Goal: Information Seeking & Learning: Learn about a topic

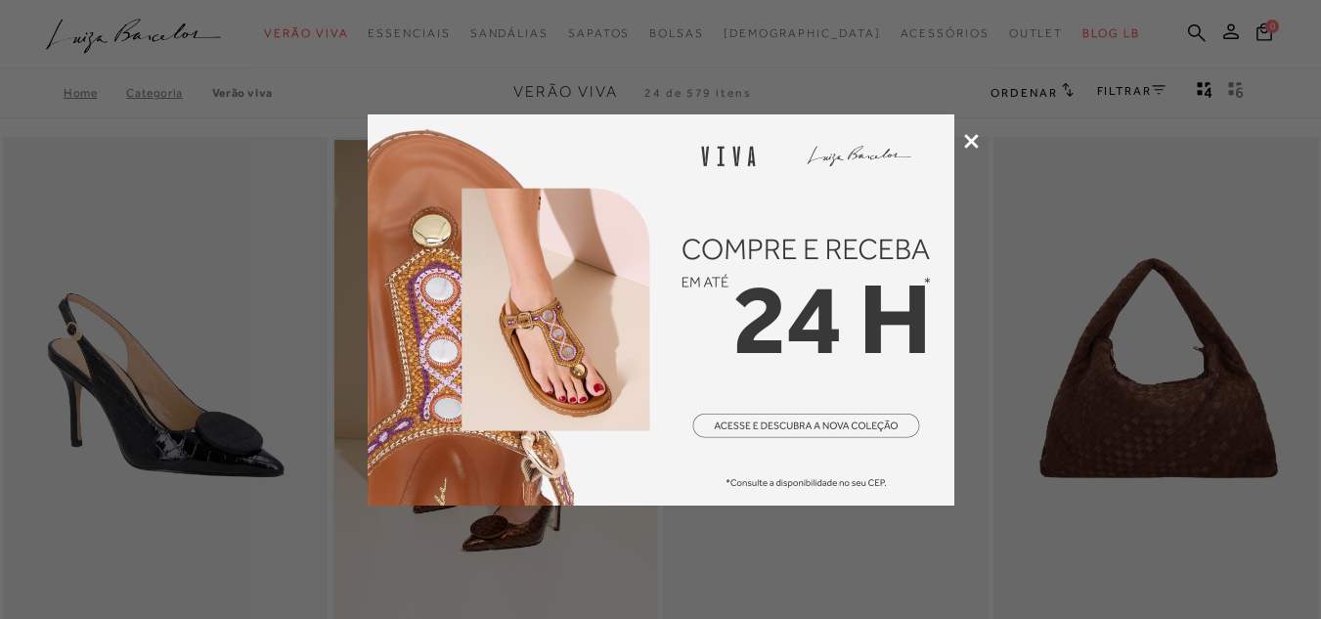
click at [976, 136] on icon at bounding box center [971, 141] width 15 height 15
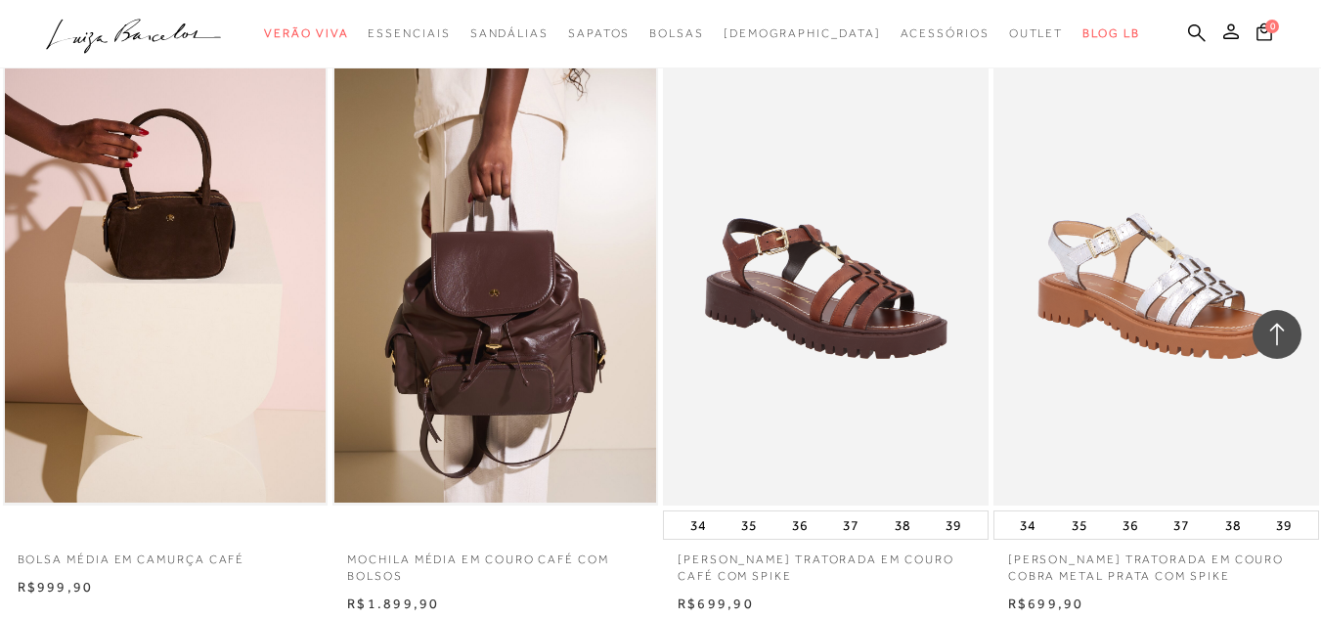
scroll to position [2006, 0]
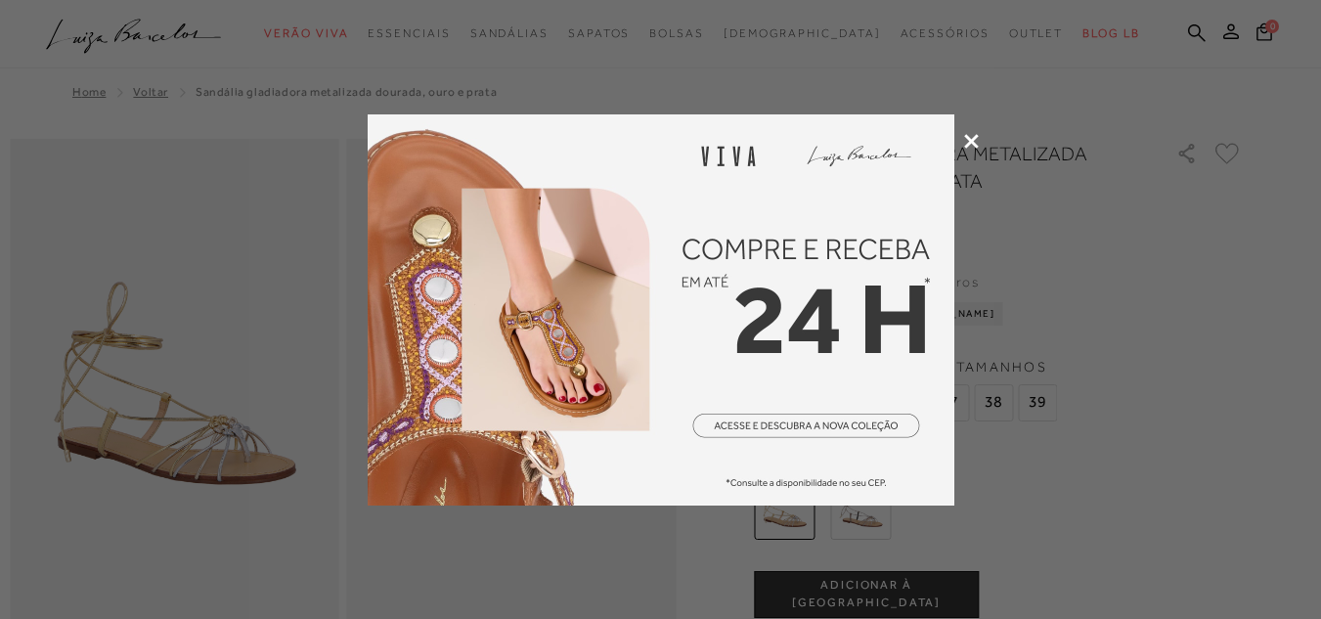
click at [964, 142] on icon at bounding box center [971, 141] width 15 height 15
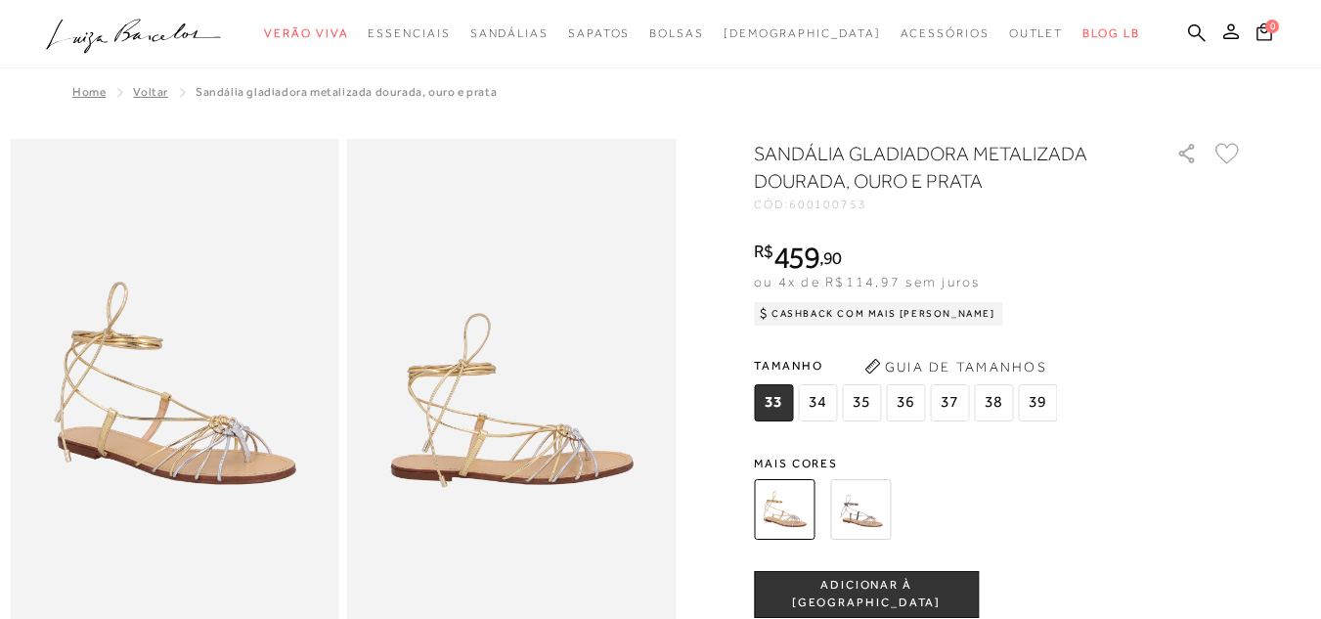
click at [602, 381] on img at bounding box center [511, 386] width 329 height 494
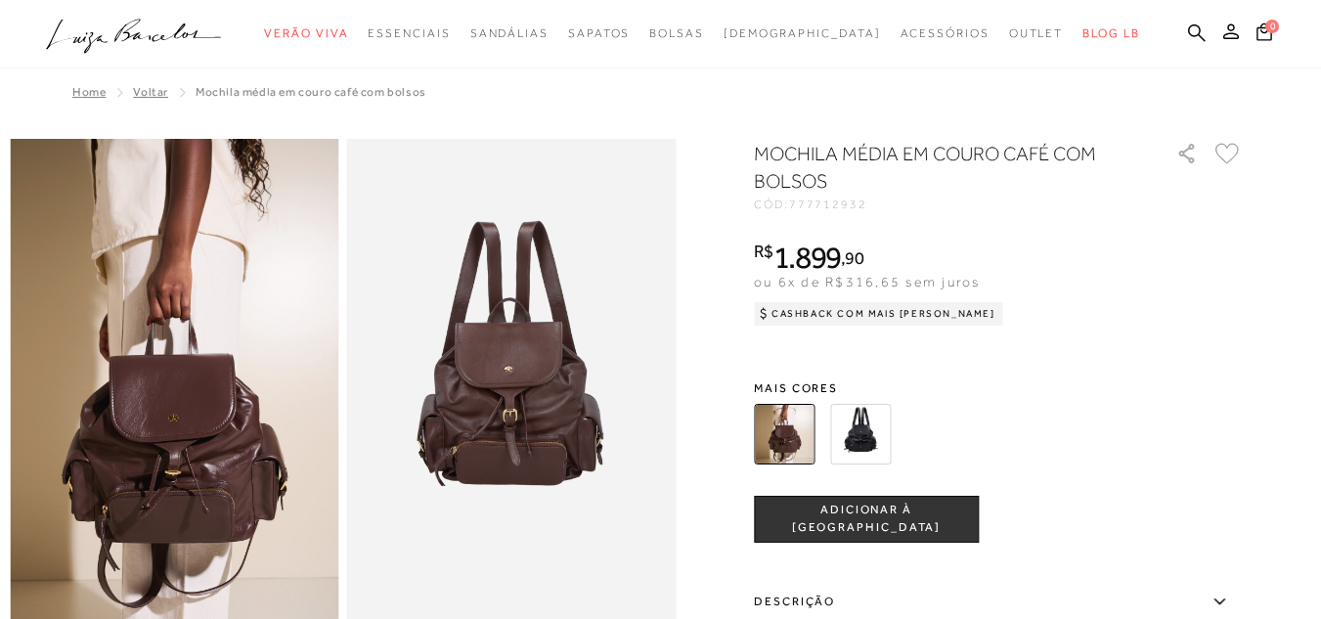
click at [249, 496] on img at bounding box center [174, 386] width 329 height 494
click at [881, 428] on img at bounding box center [860, 434] width 61 height 61
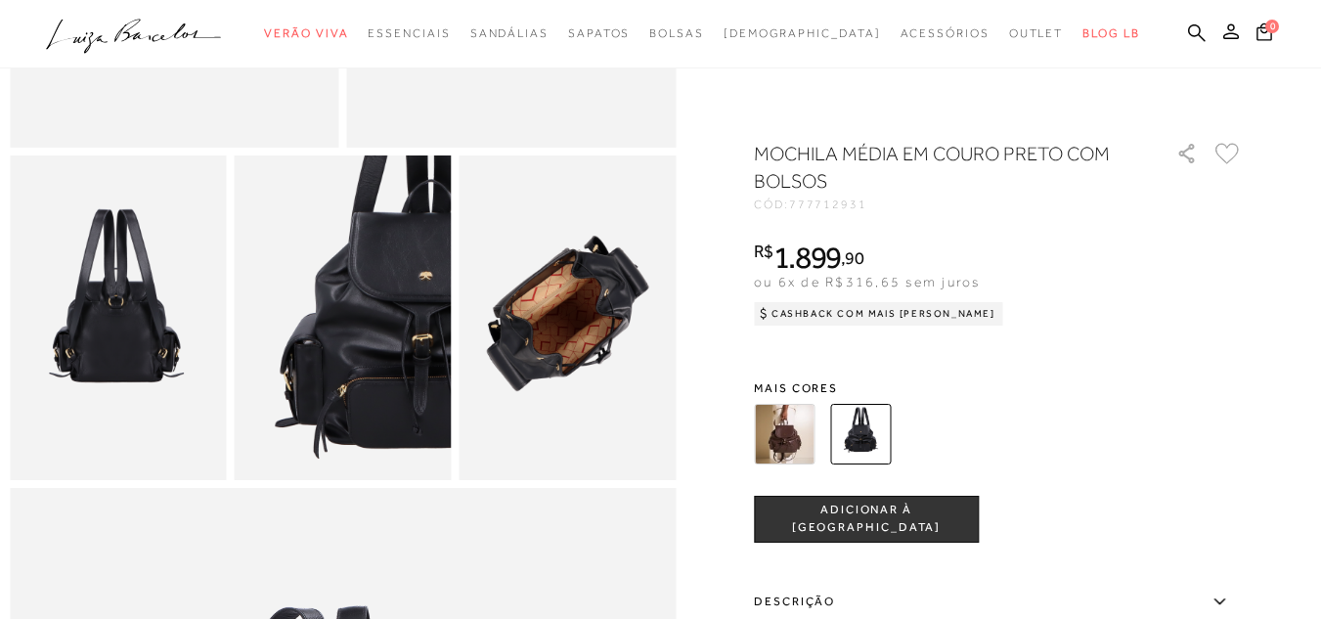
scroll to position [480, 0]
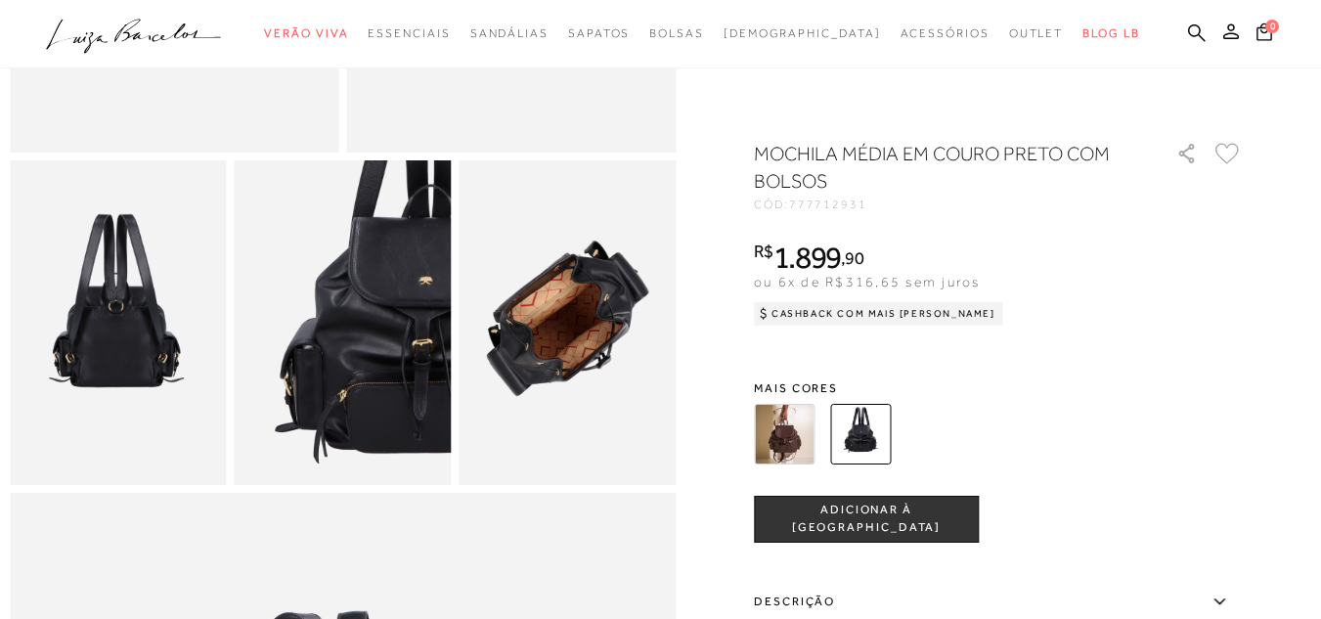
click at [281, 355] on img at bounding box center [343, 322] width 217 height 325
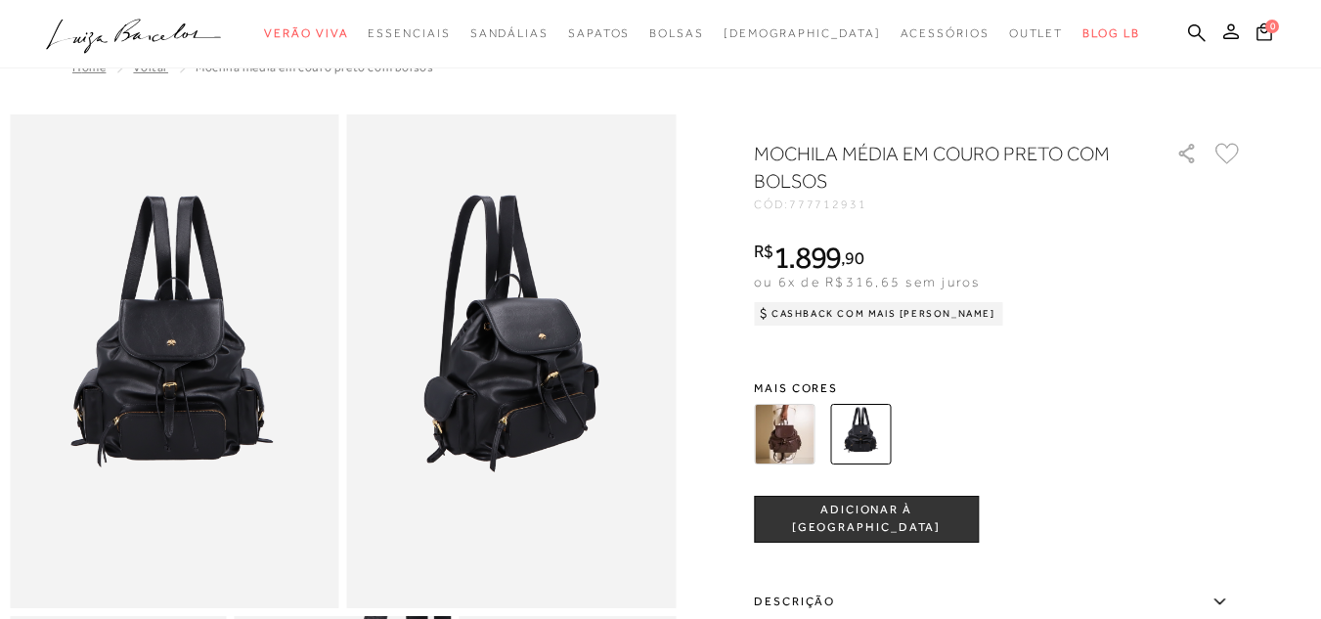
scroll to position [0, 0]
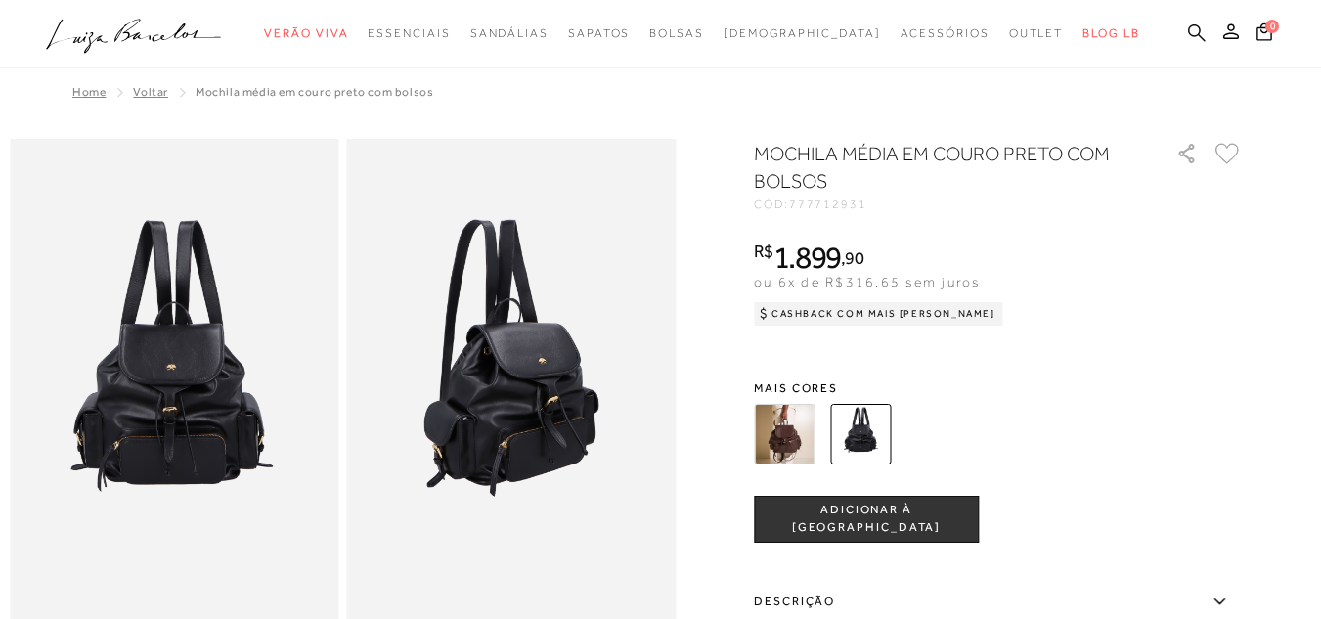
click at [1188, 30] on icon at bounding box center [1197, 32] width 18 height 18
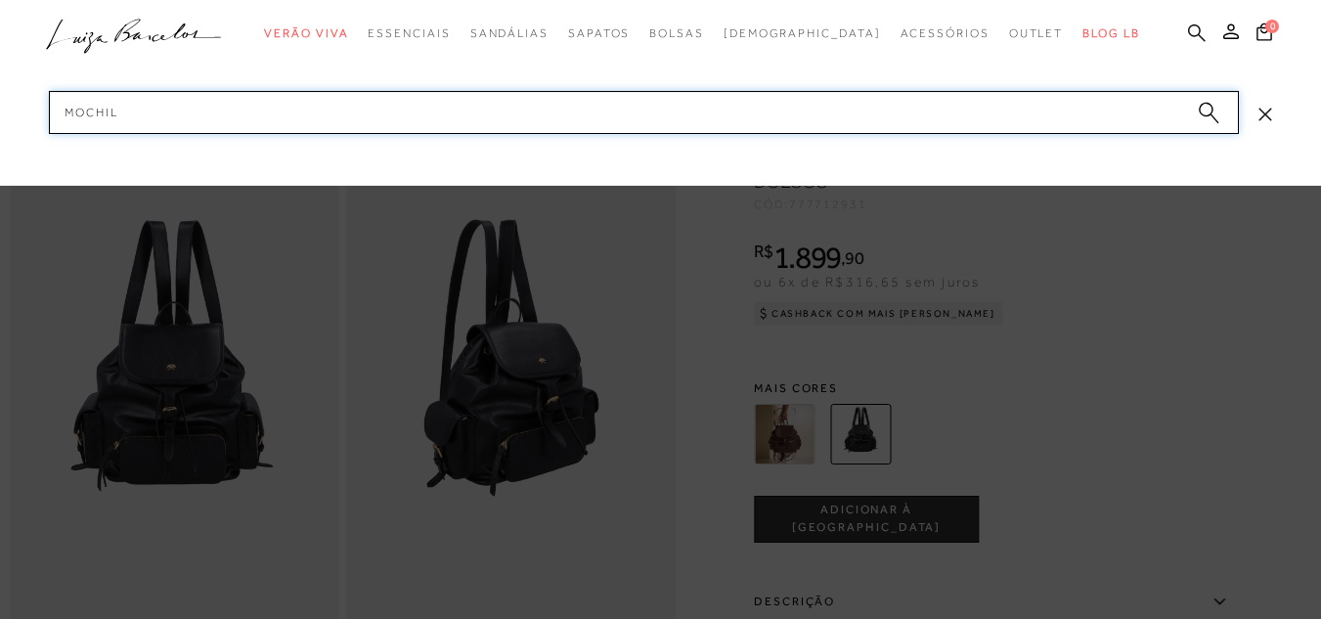
type input "mochila"
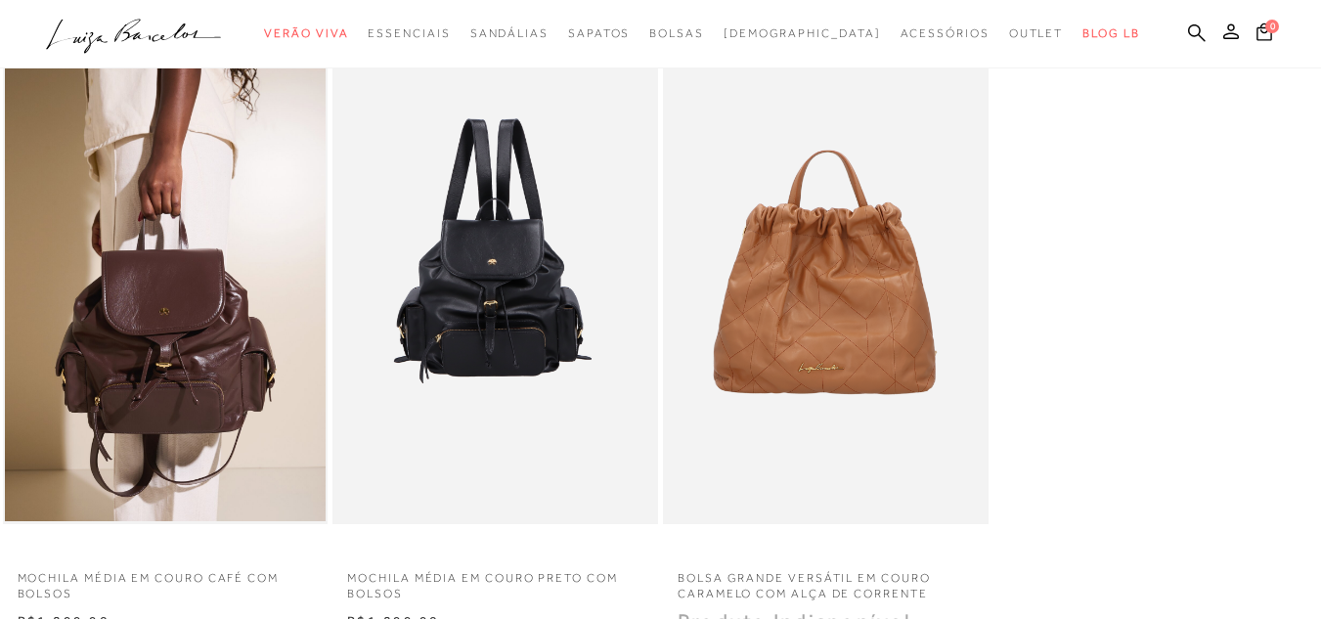
scroll to position [142, 0]
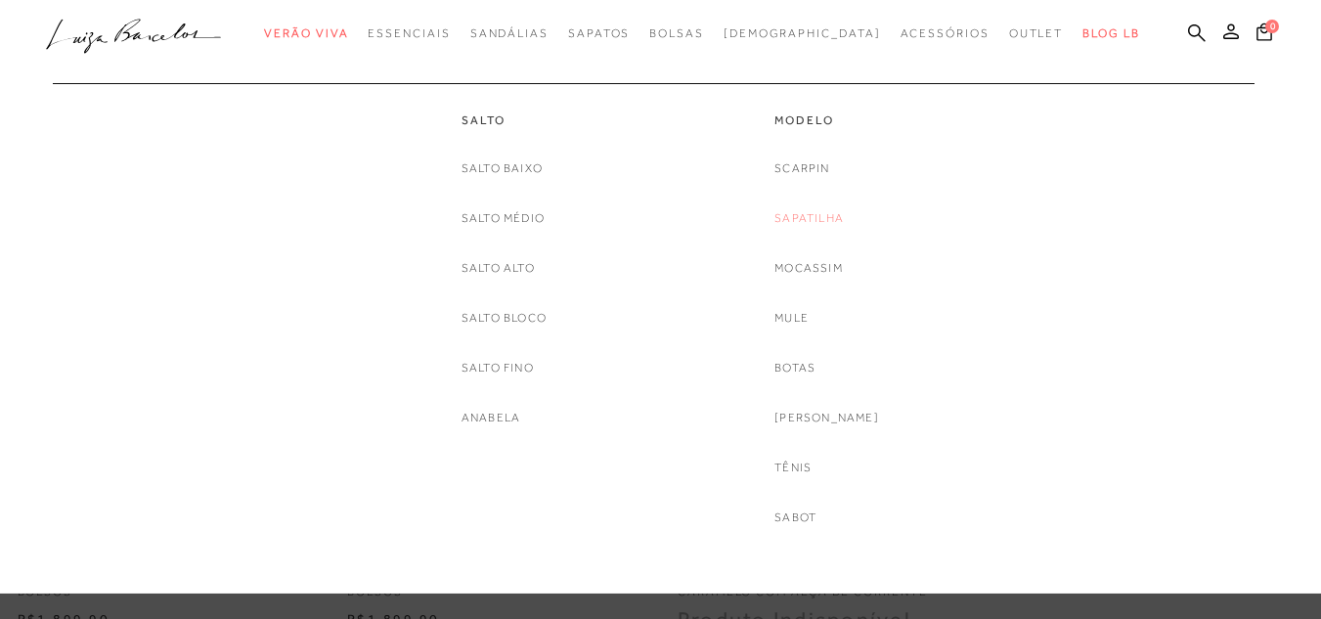
click at [830, 209] on link "Sapatilha" at bounding box center [808, 218] width 69 height 21
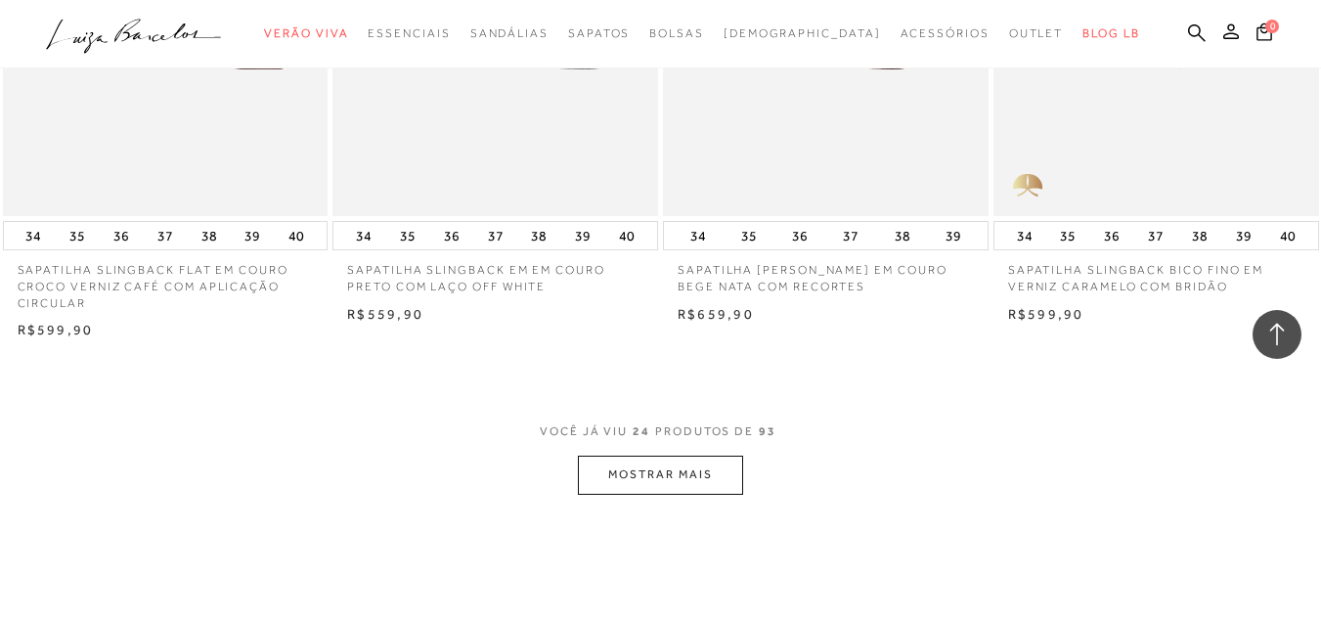
scroll to position [3574, 0]
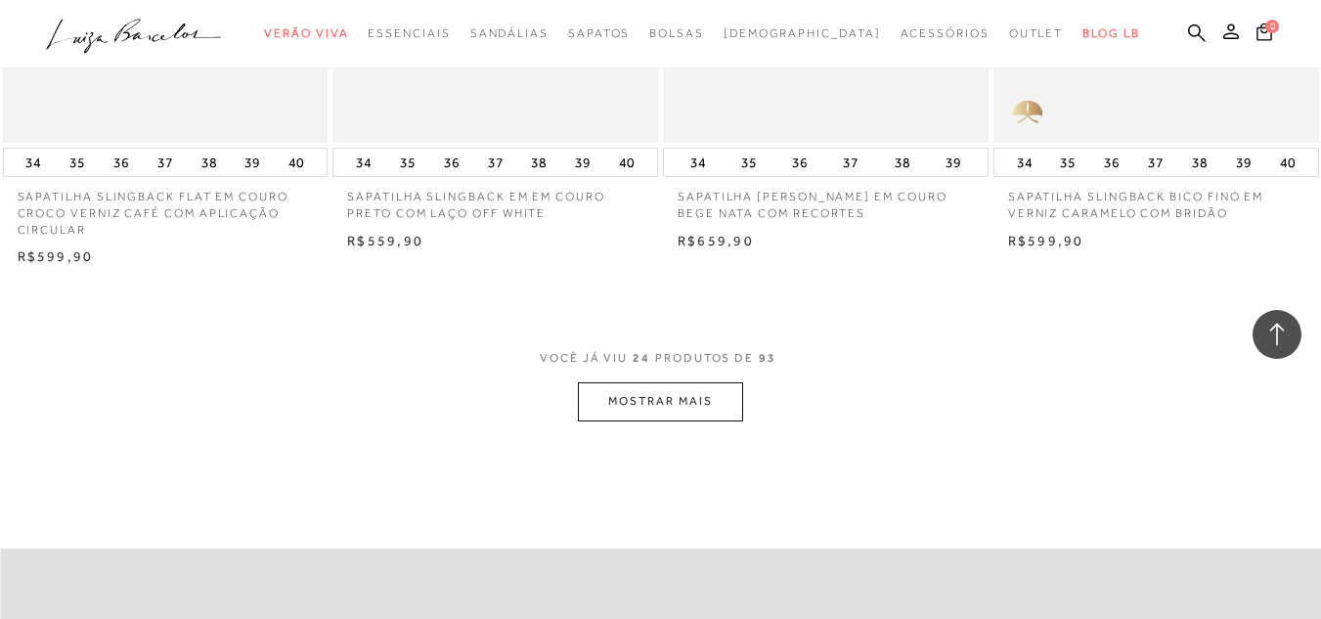
click at [723, 386] on button "MOSTRAR MAIS" at bounding box center [660, 401] width 164 height 38
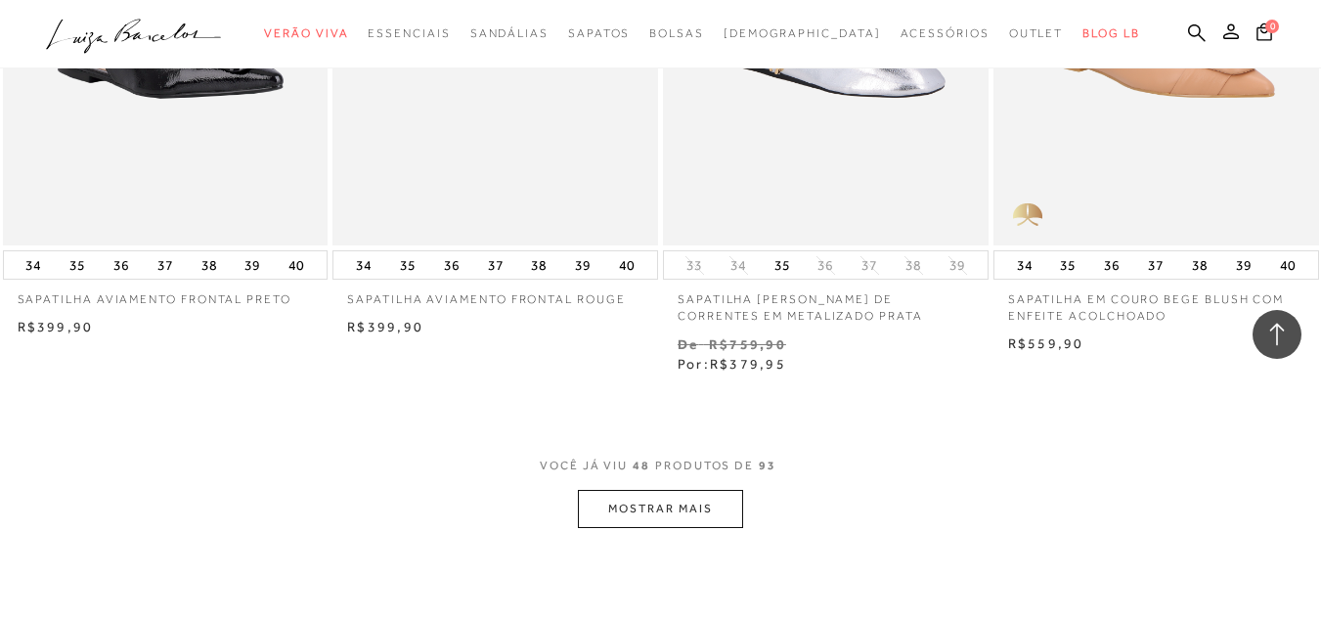
scroll to position [7386, 0]
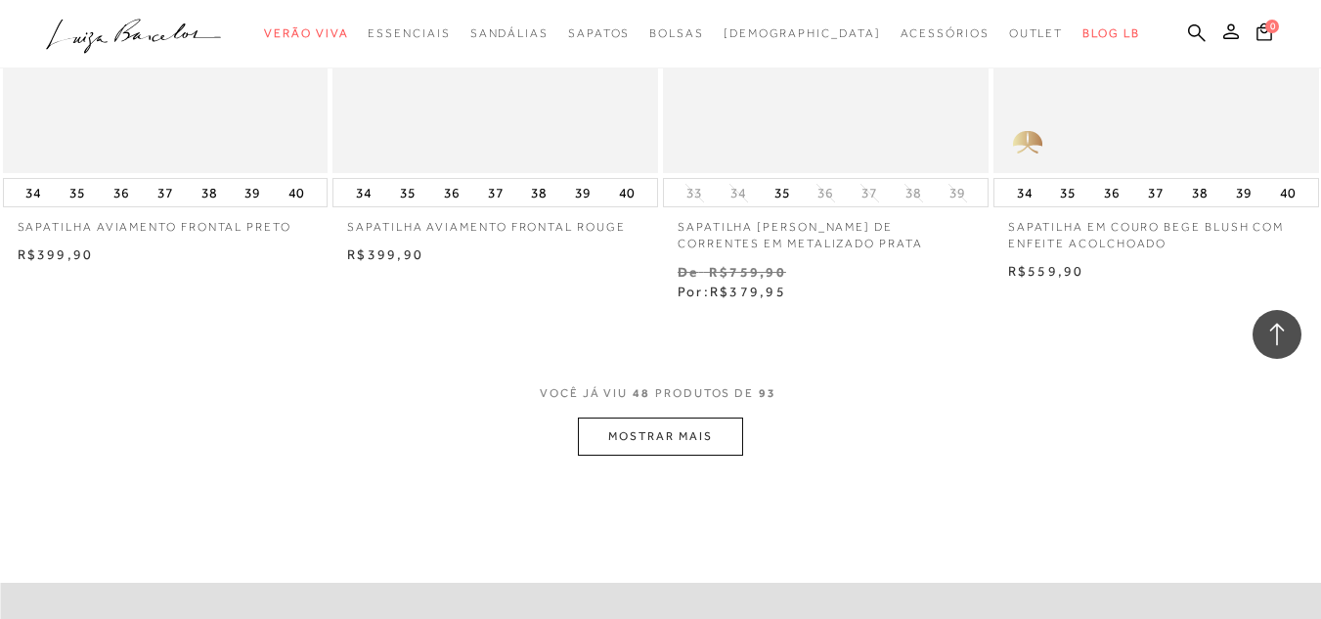
click at [659, 425] on button "MOSTRAR MAIS" at bounding box center [660, 436] width 164 height 38
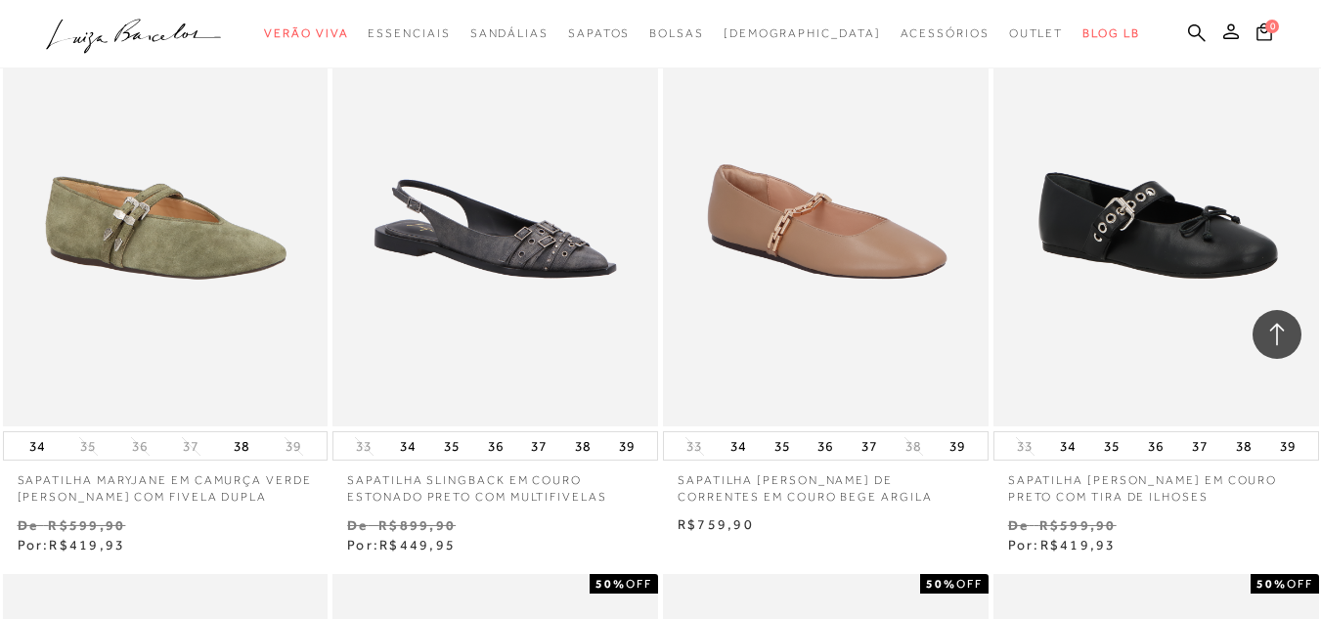
scroll to position [9797, 0]
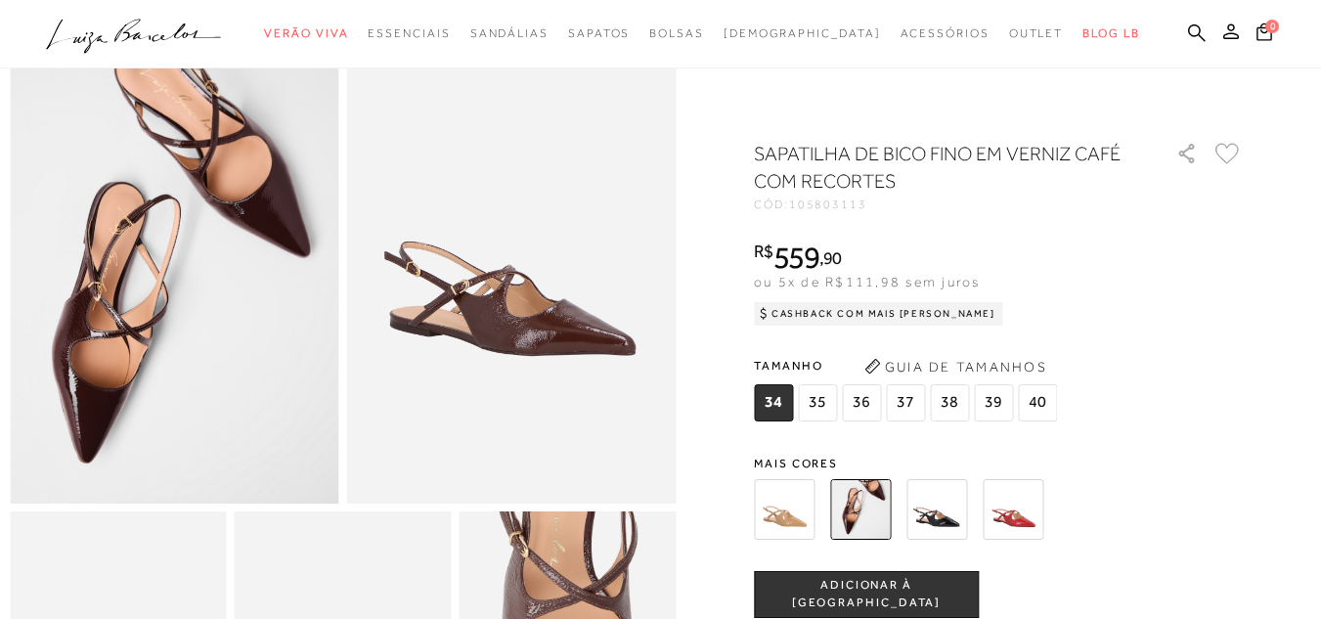
scroll to position [17, 0]
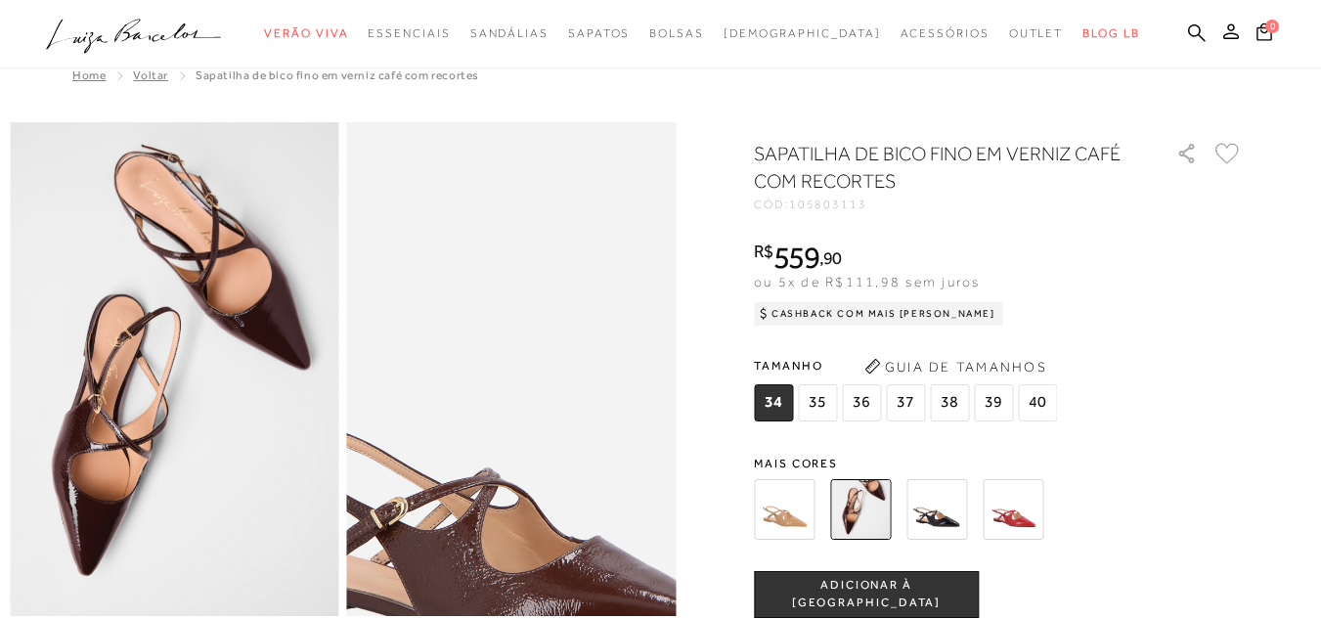
click at [535, 290] on img at bounding box center [491, 451] width 658 height 987
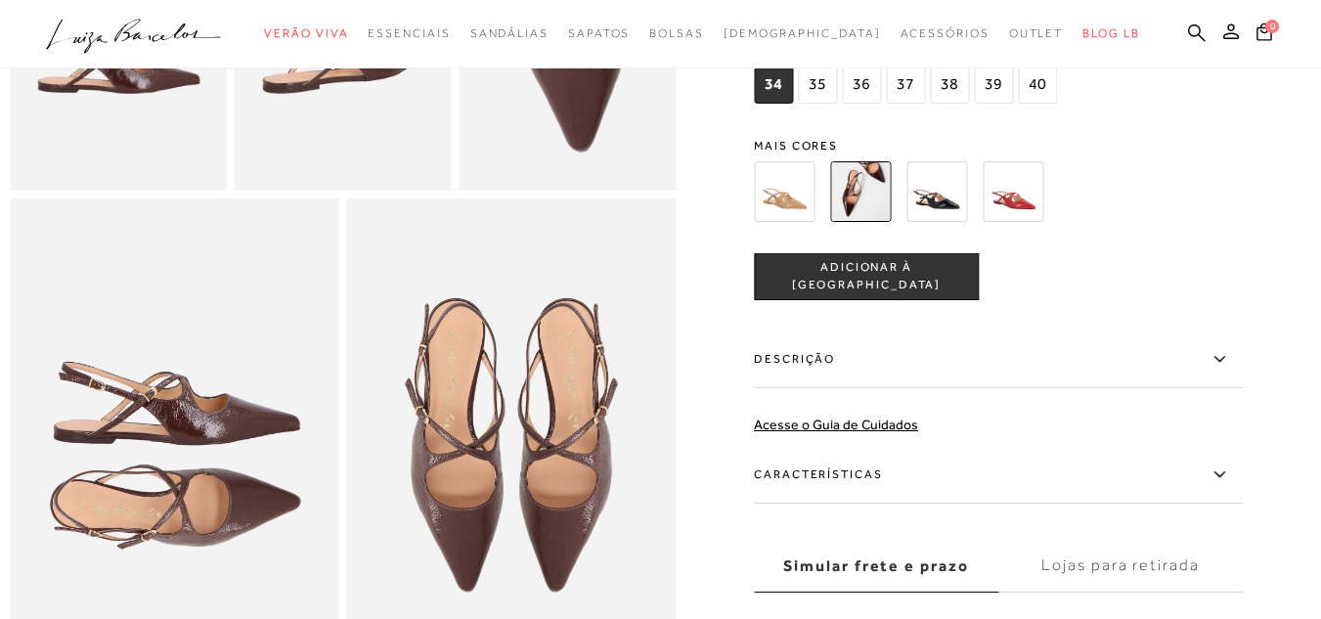
scroll to position [851, 0]
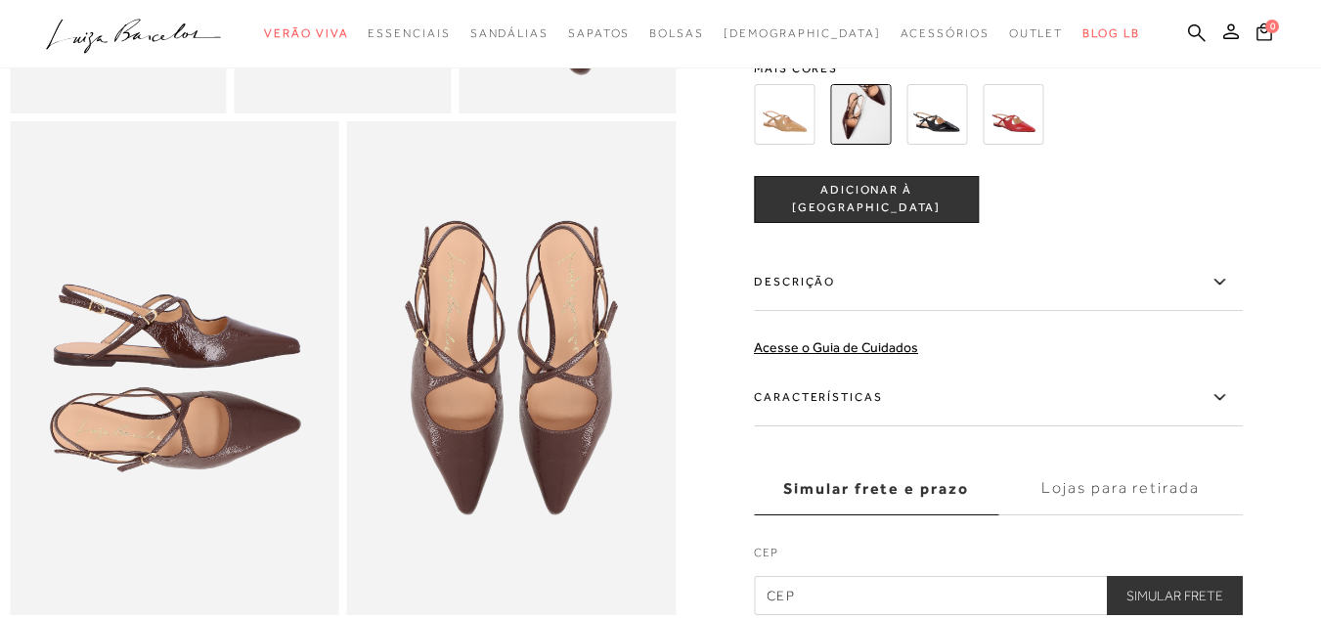
click at [277, 356] on img at bounding box center [174, 368] width 329 height 494
click at [525, 302] on img at bounding box center [511, 368] width 329 height 494
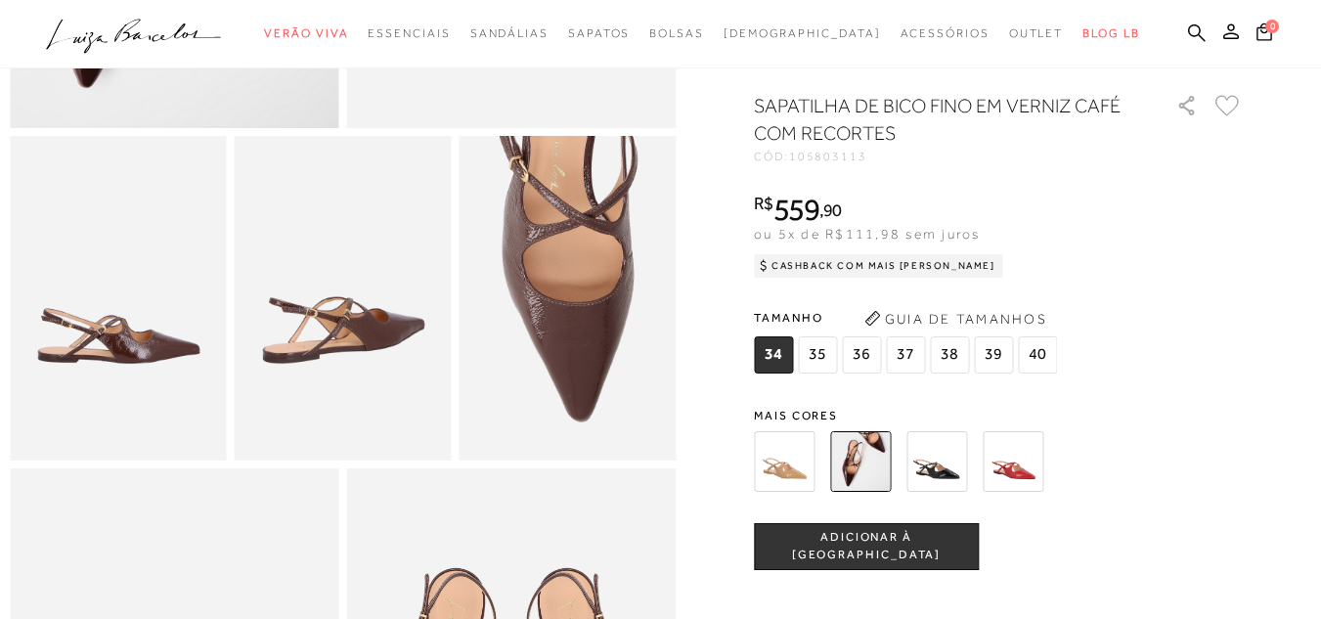
scroll to position [468, 0]
